Goal: Task Accomplishment & Management: Complete application form

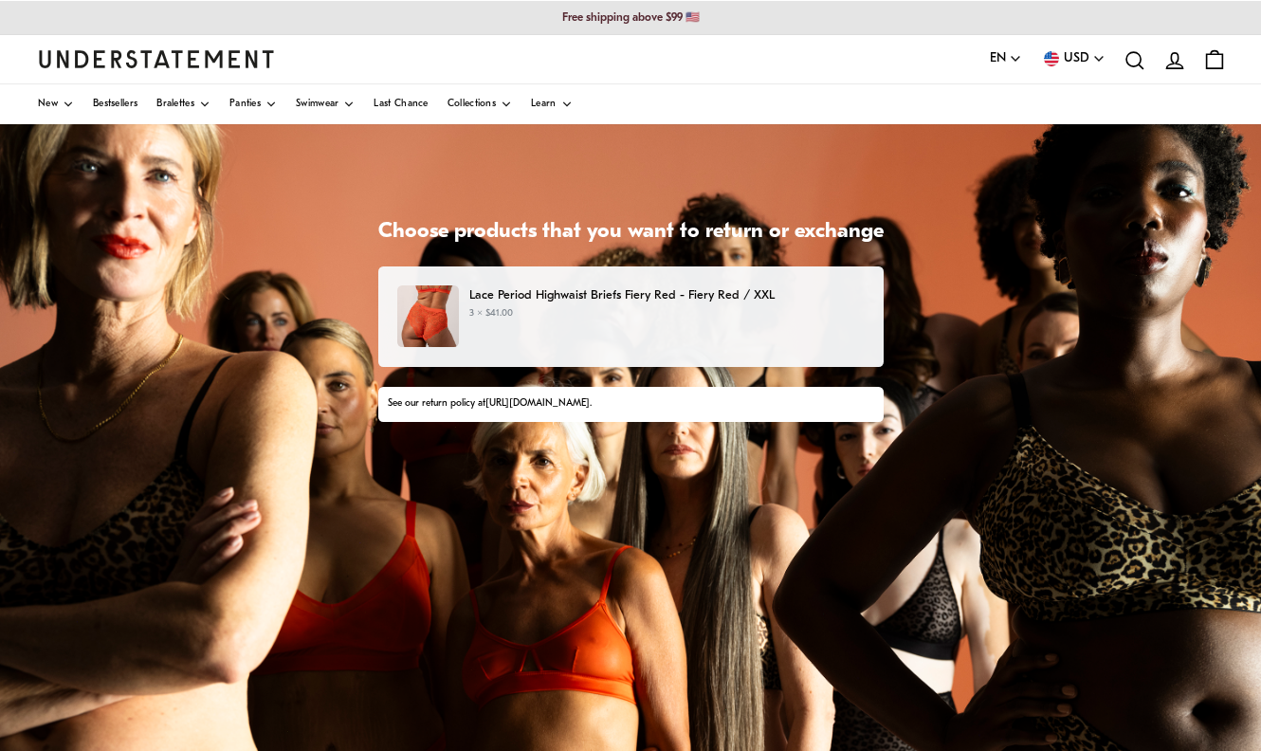
click at [630, 326] on div "Lace Period Highwaist Briefs Fiery Red - Fiery Red / XXL 3 × $41.00" at bounding box center [630, 316] width 466 height 62
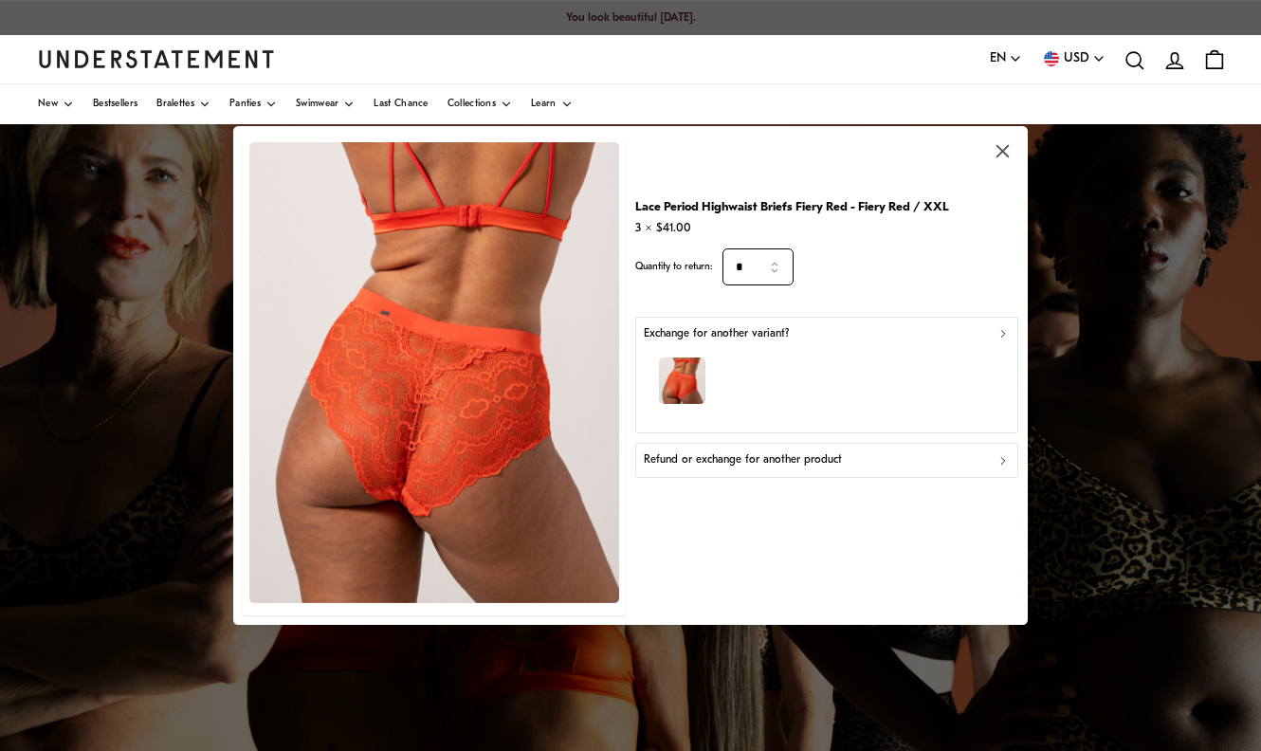
click at [778, 276] on input "*" at bounding box center [758, 266] width 71 height 37
click at [754, 353] on div "2" at bounding box center [759, 352] width 64 height 36
type input "*"
click at [777, 460] on p "Refund or exchange for another product" at bounding box center [743, 460] width 198 height 18
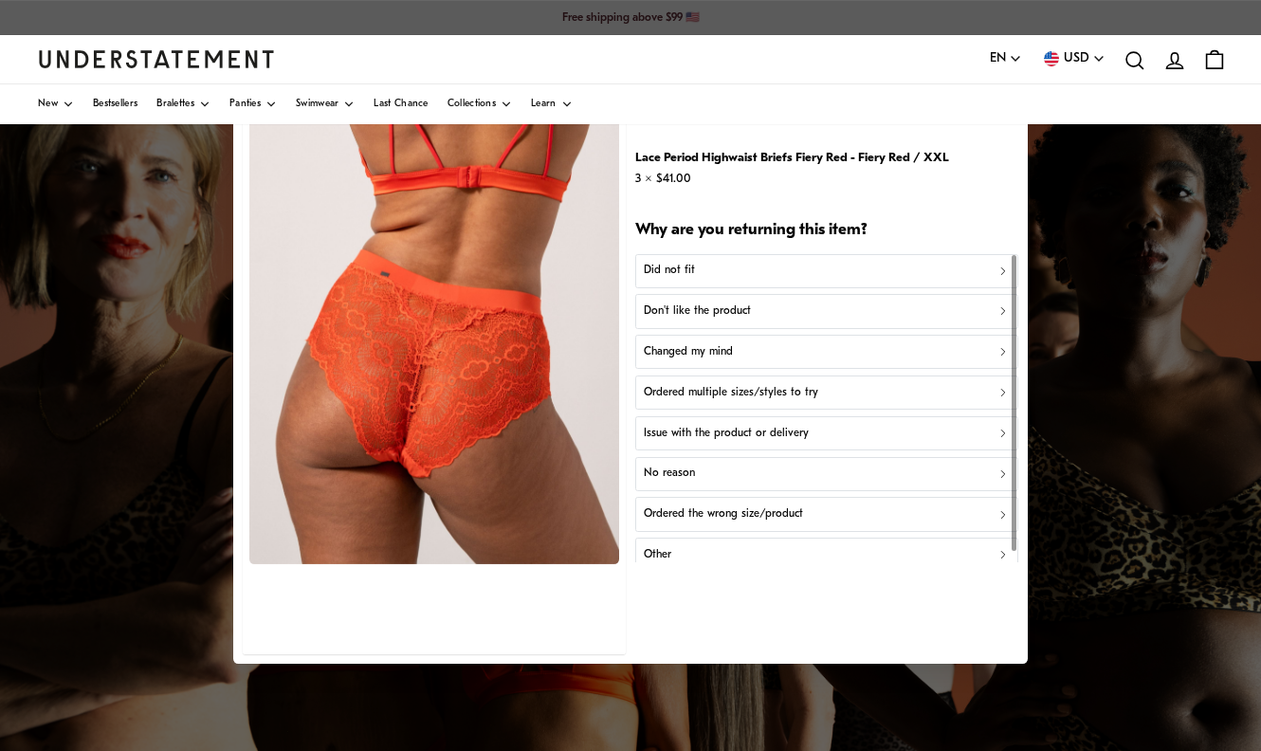
click at [739, 278] on div "Did not fit" at bounding box center [827, 271] width 366 height 18
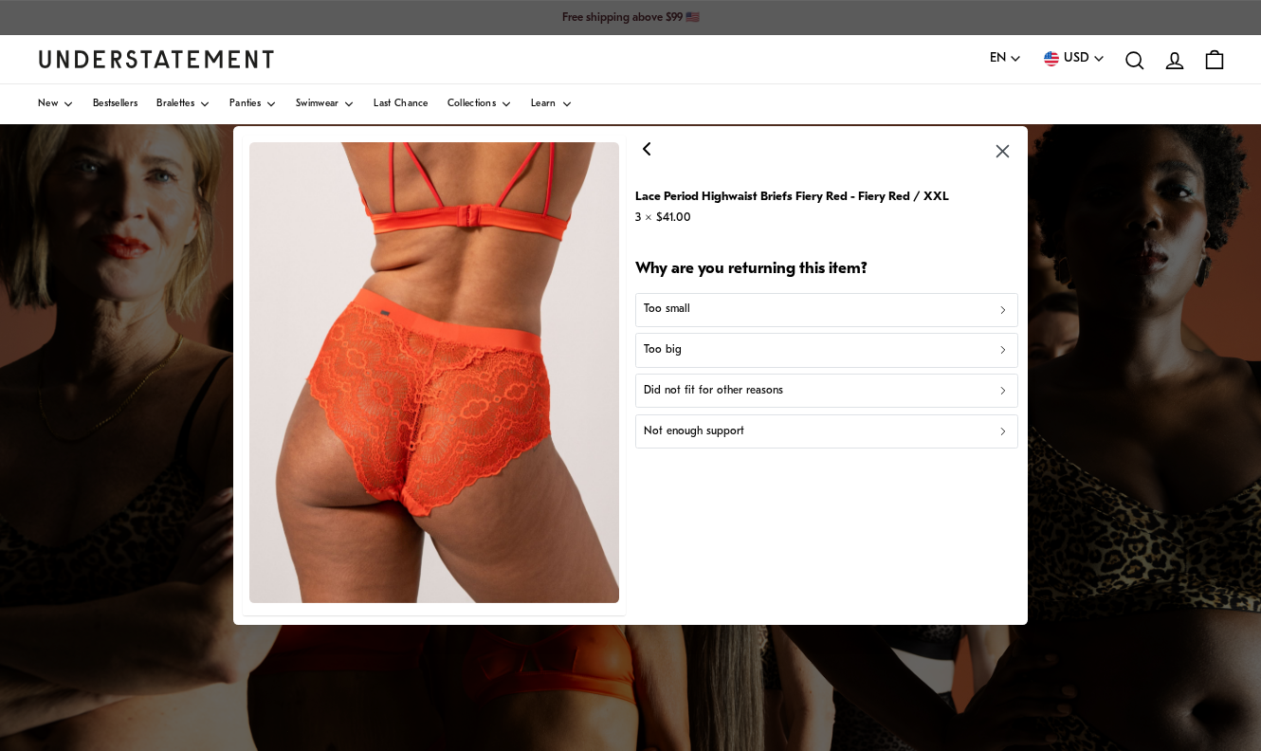
click at [714, 354] on div "Too big" at bounding box center [827, 350] width 366 height 18
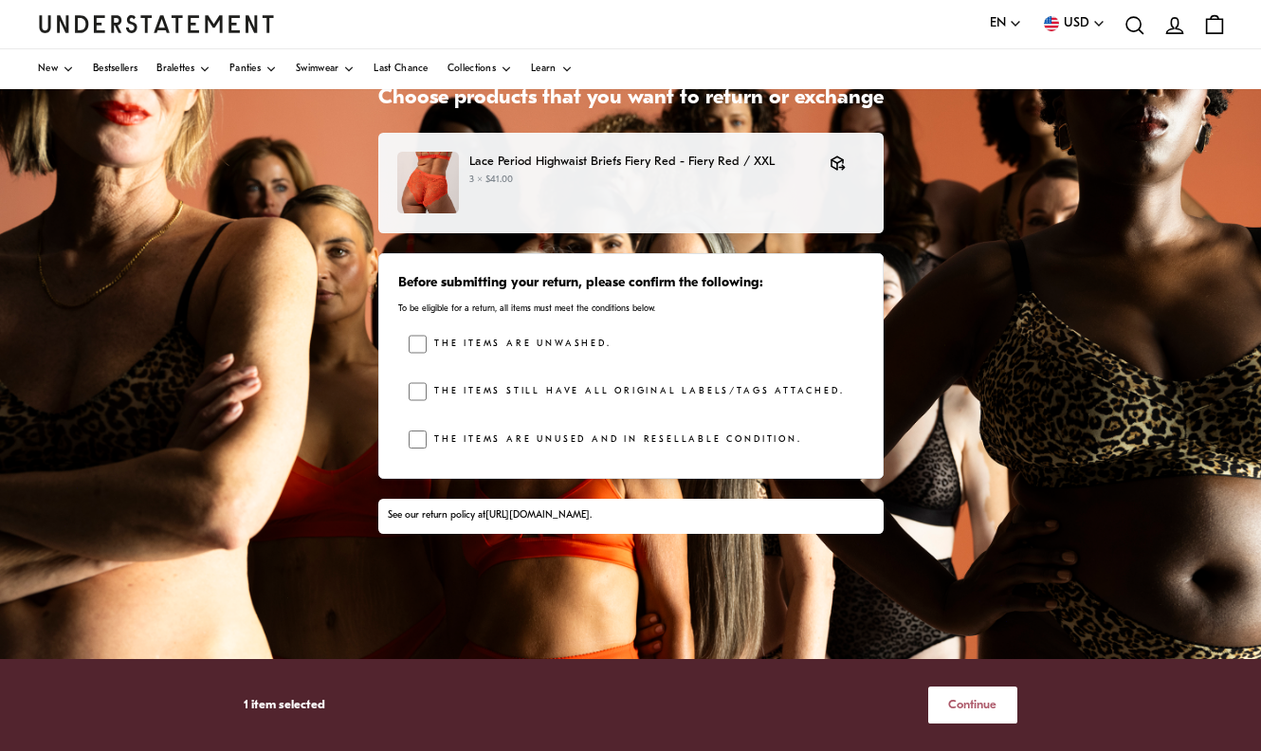
scroll to position [136, 0]
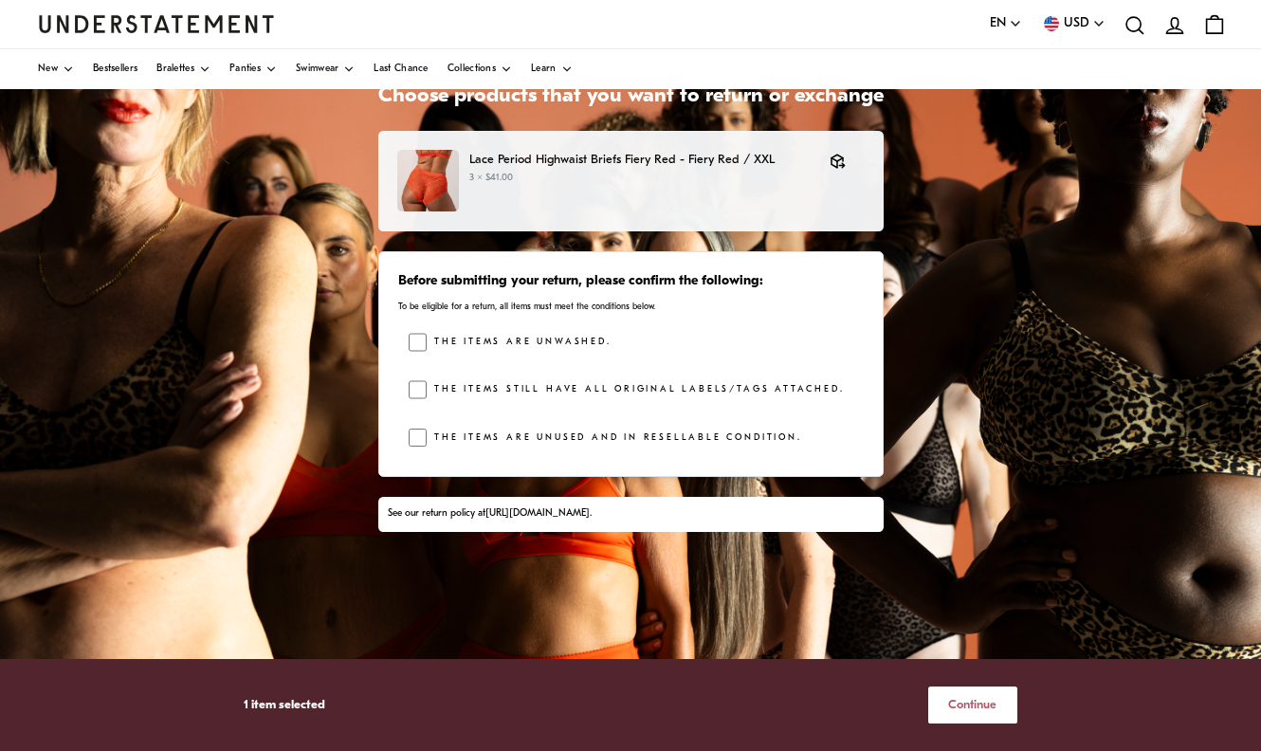
click at [966, 709] on span "Continue" at bounding box center [972, 705] width 48 height 35
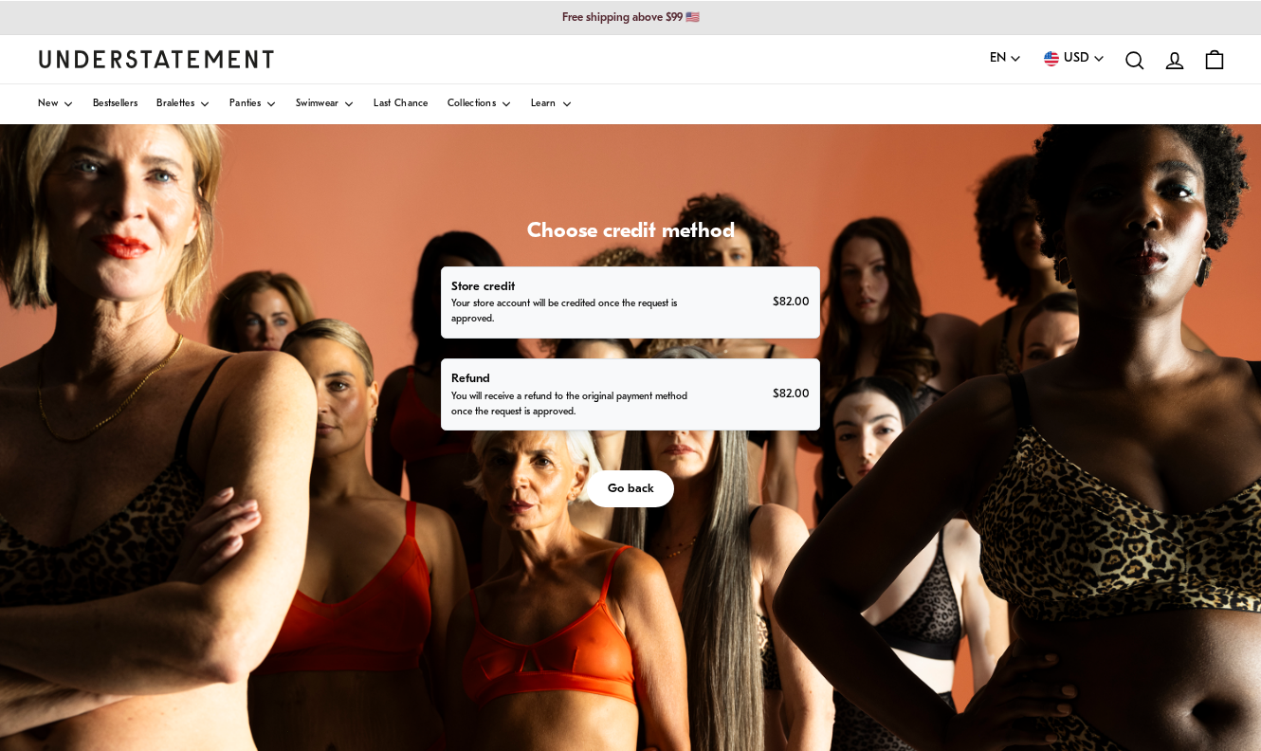
click at [735, 398] on div "Refund You will receive a refund to the original payment method once the reques…" at bounding box center [630, 394] width 358 height 51
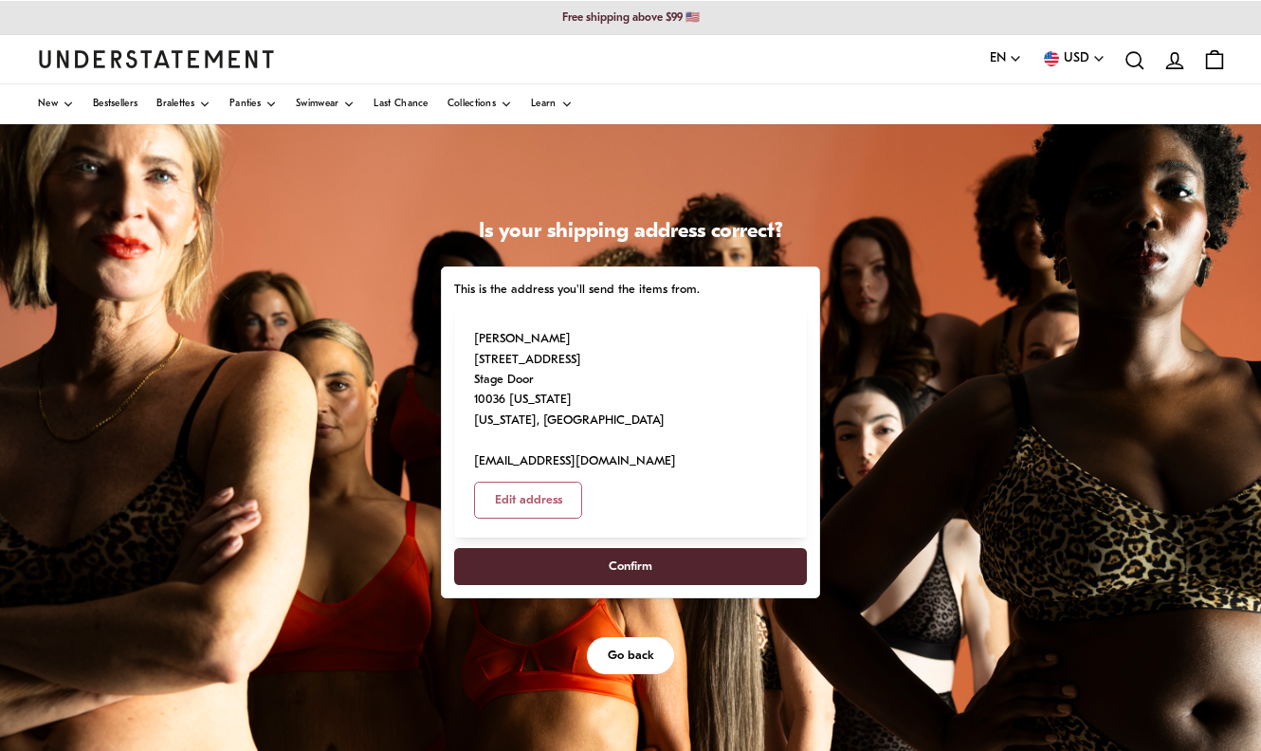
click at [681, 549] on span "Confirm" at bounding box center [630, 566] width 311 height 35
select select "**"
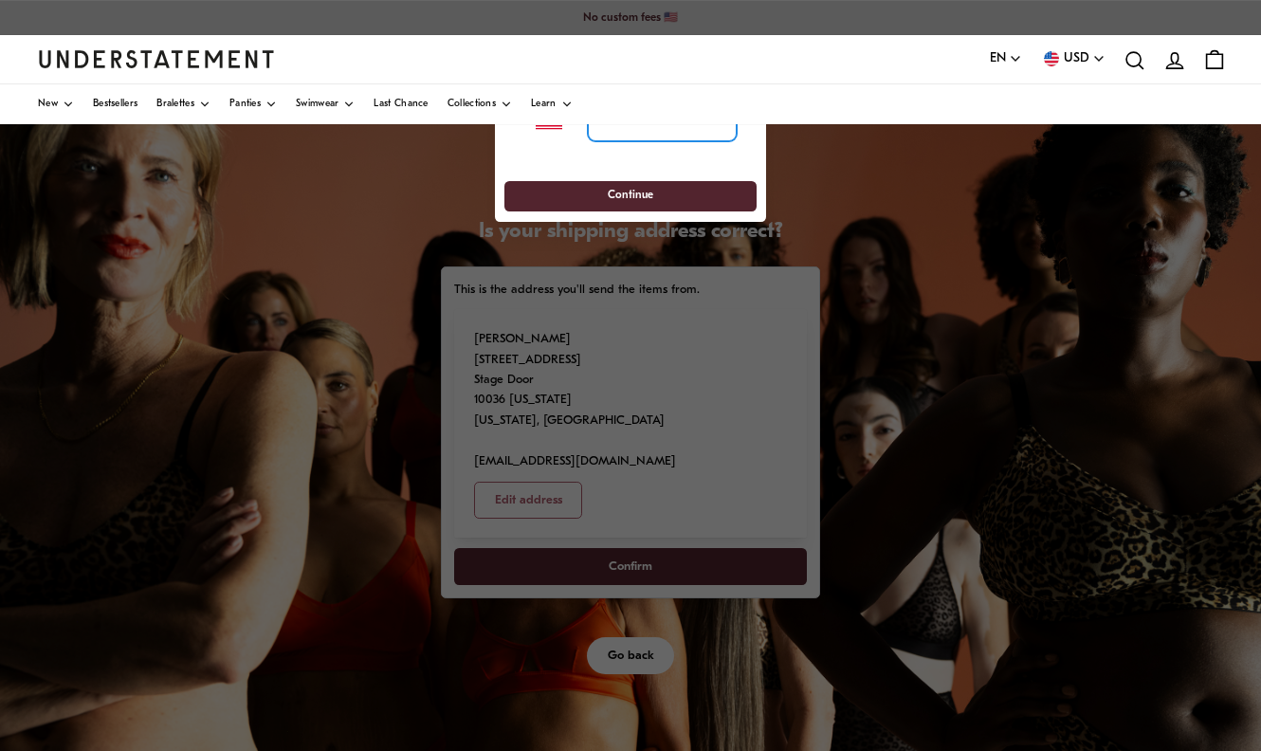
click at [635, 131] on input "tel" at bounding box center [662, 121] width 149 height 42
type input "**********"
click at [662, 191] on span "Continue" at bounding box center [630, 195] width 217 height 29
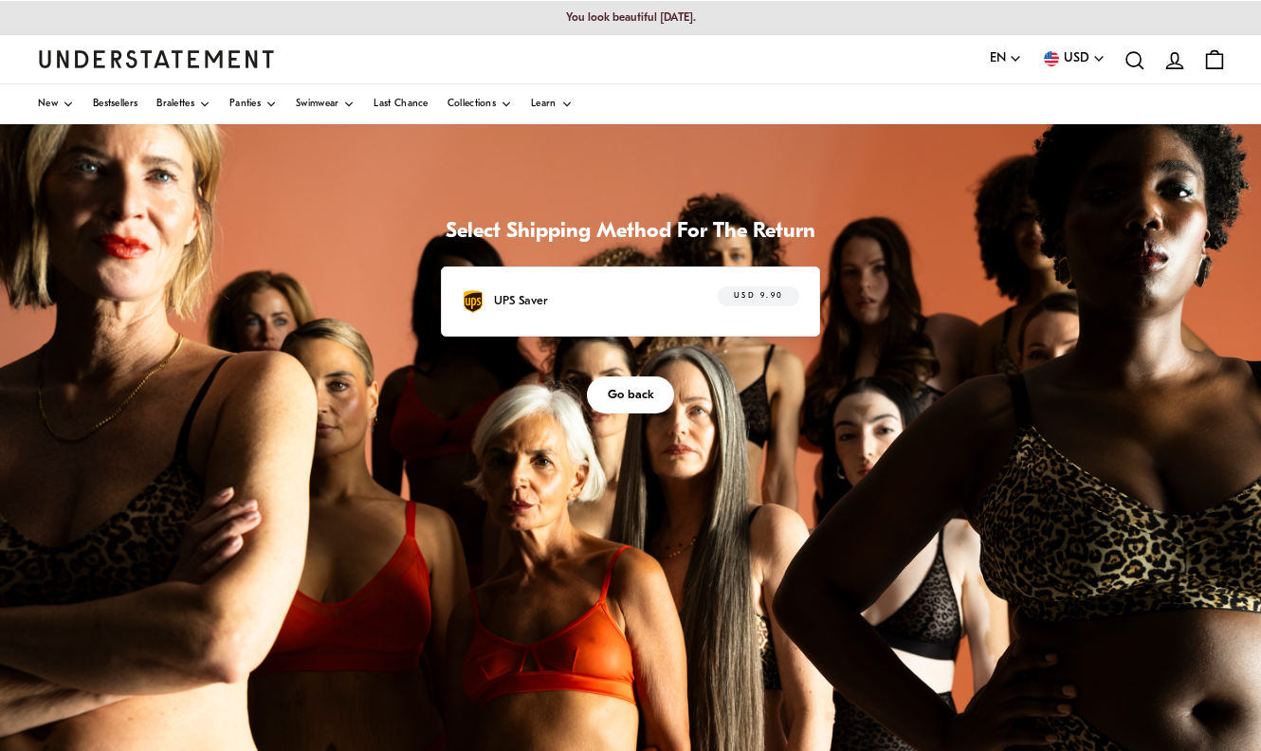
click at [639, 296] on div "UPS Saver USD 9.90" at bounding box center [631, 300] width 338 height 29
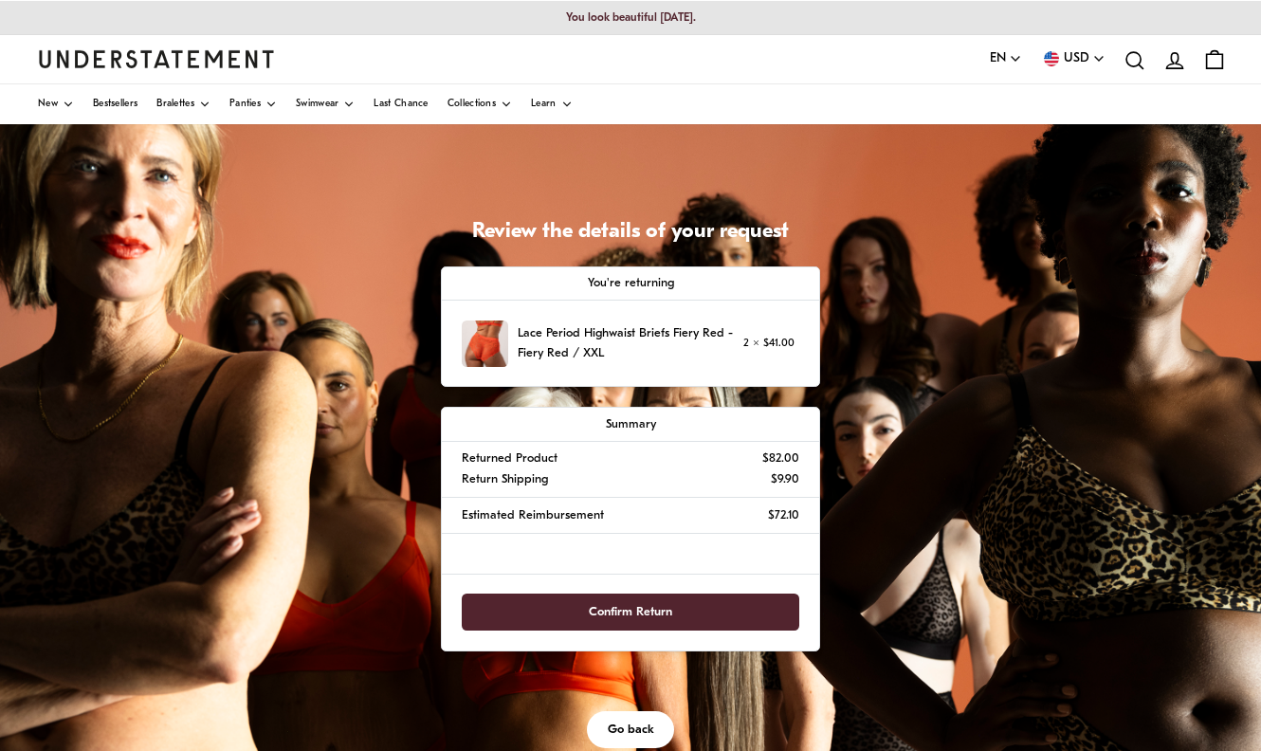
click at [616, 589] on div "Confirm Return" at bounding box center [630, 613] width 377 height 77
click at [616, 599] on span "Confirm Return" at bounding box center [630, 612] width 83 height 35
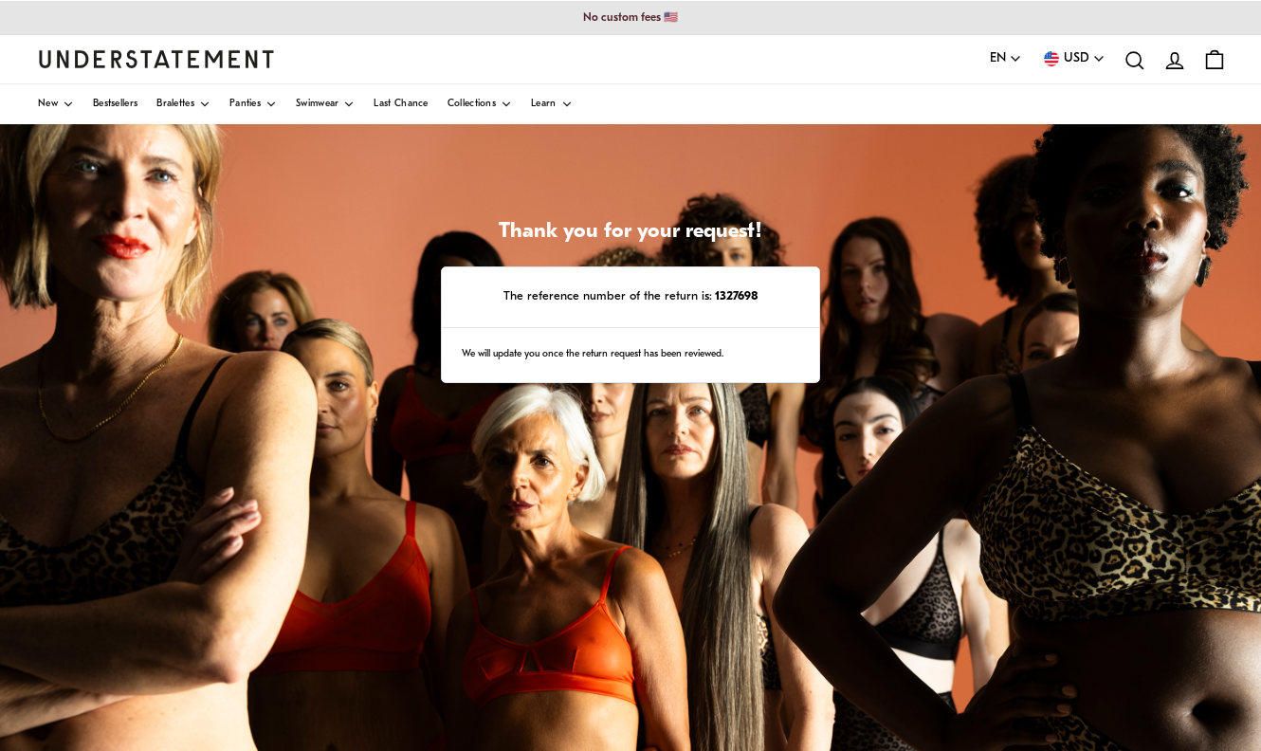
click at [311, 242] on div "Thank you for your request! The reference number of the return is: 1327698 We w…" at bounding box center [630, 598] width 1261 height 948
